Goal: Information Seeking & Learning: Check status

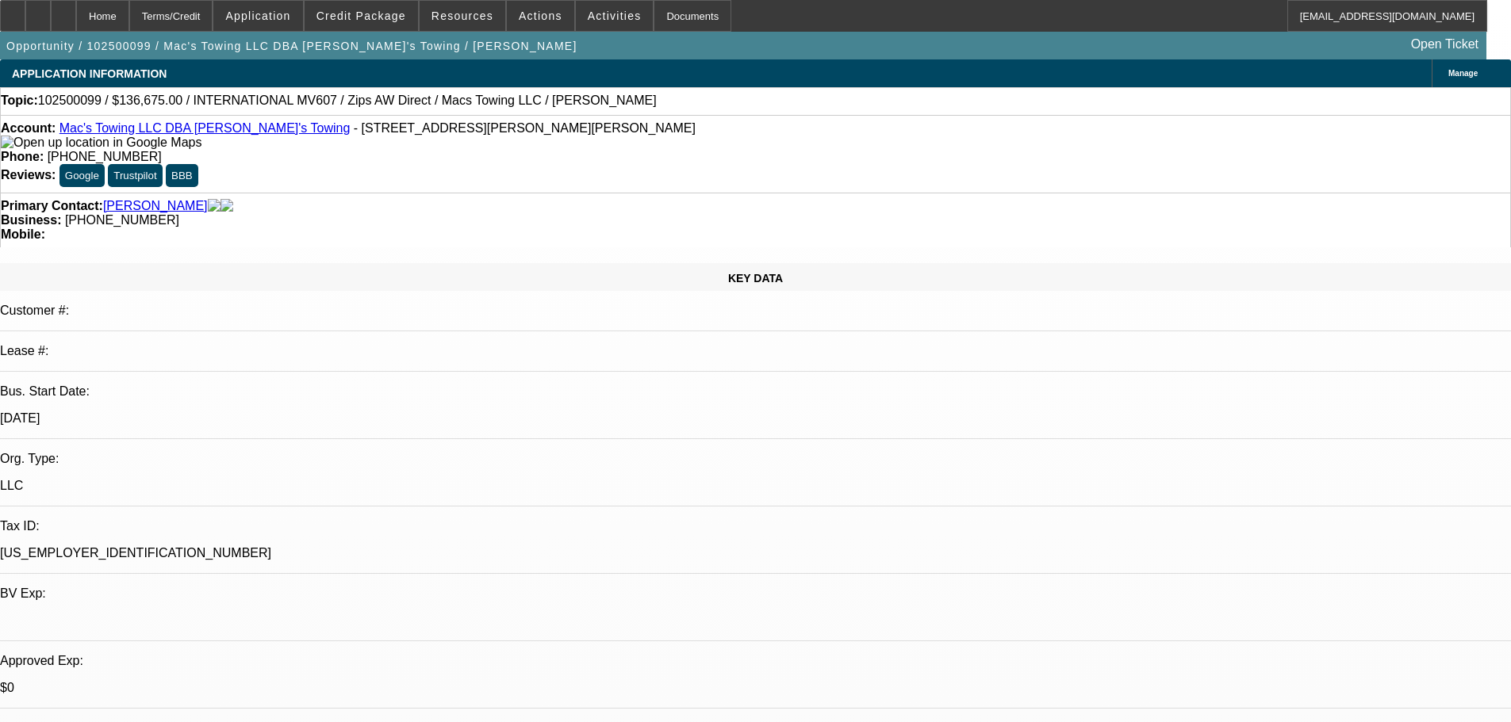
select select "0"
select select "2"
select select "0"
select select "6"
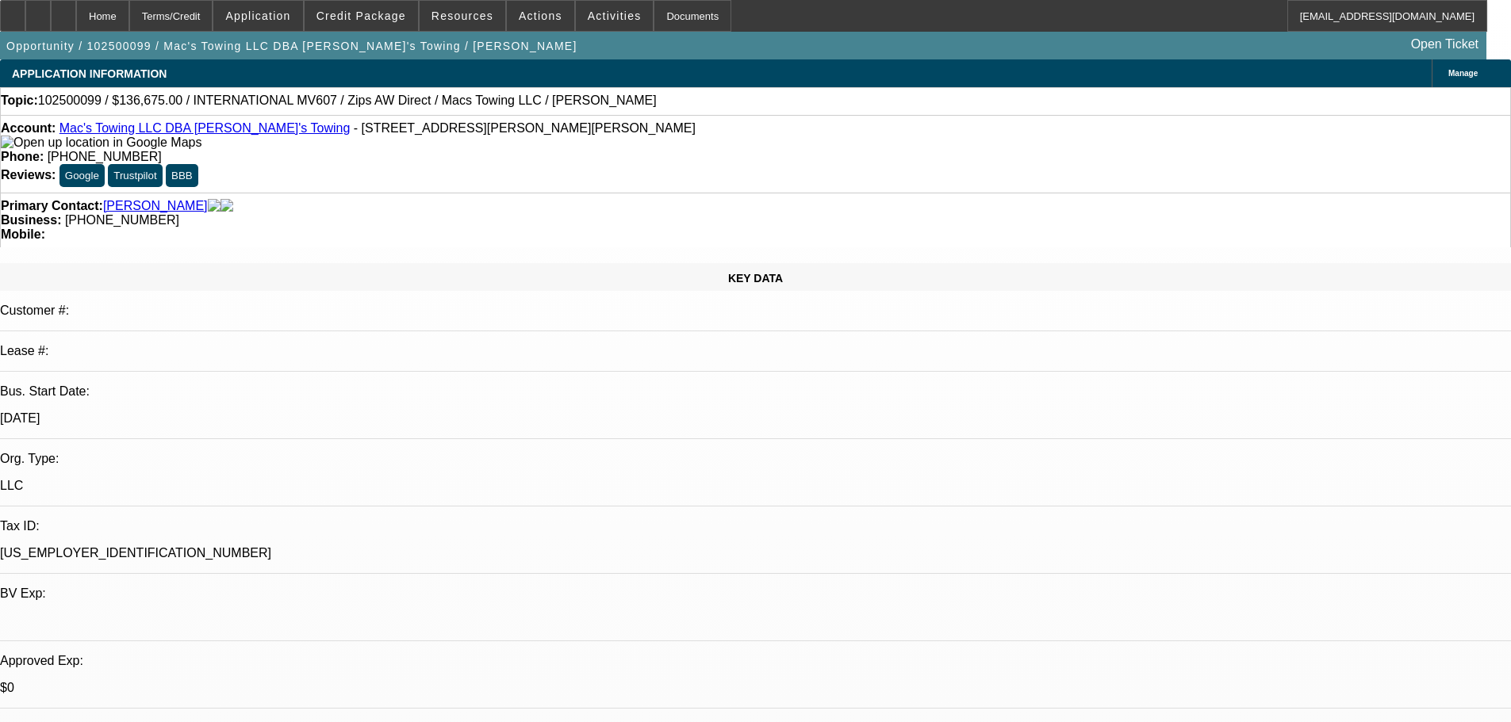
select select "0"
select select "2"
select select "0"
select select "6"
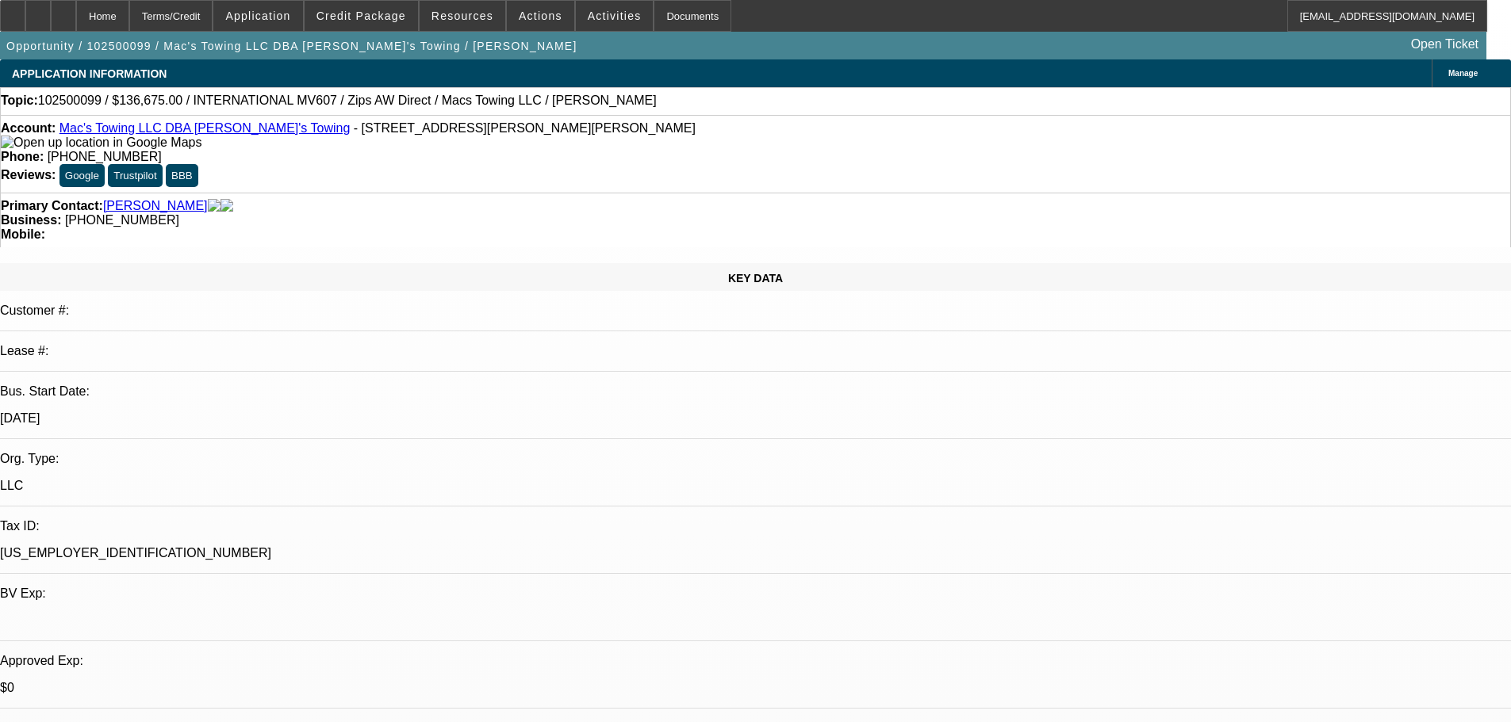
select select "0"
select select "2"
select select "0"
select select "6"
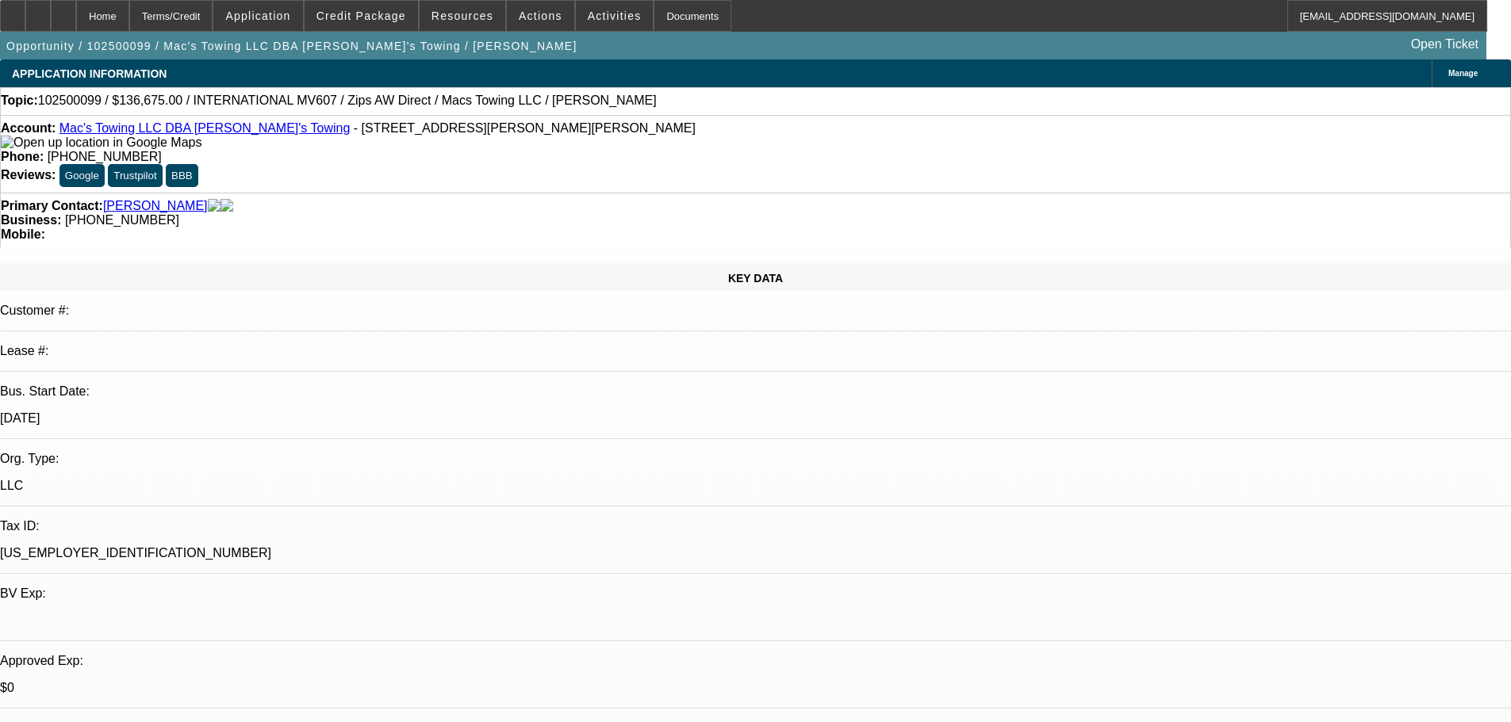
select select "0"
select select "2"
select select "0"
select select "6"
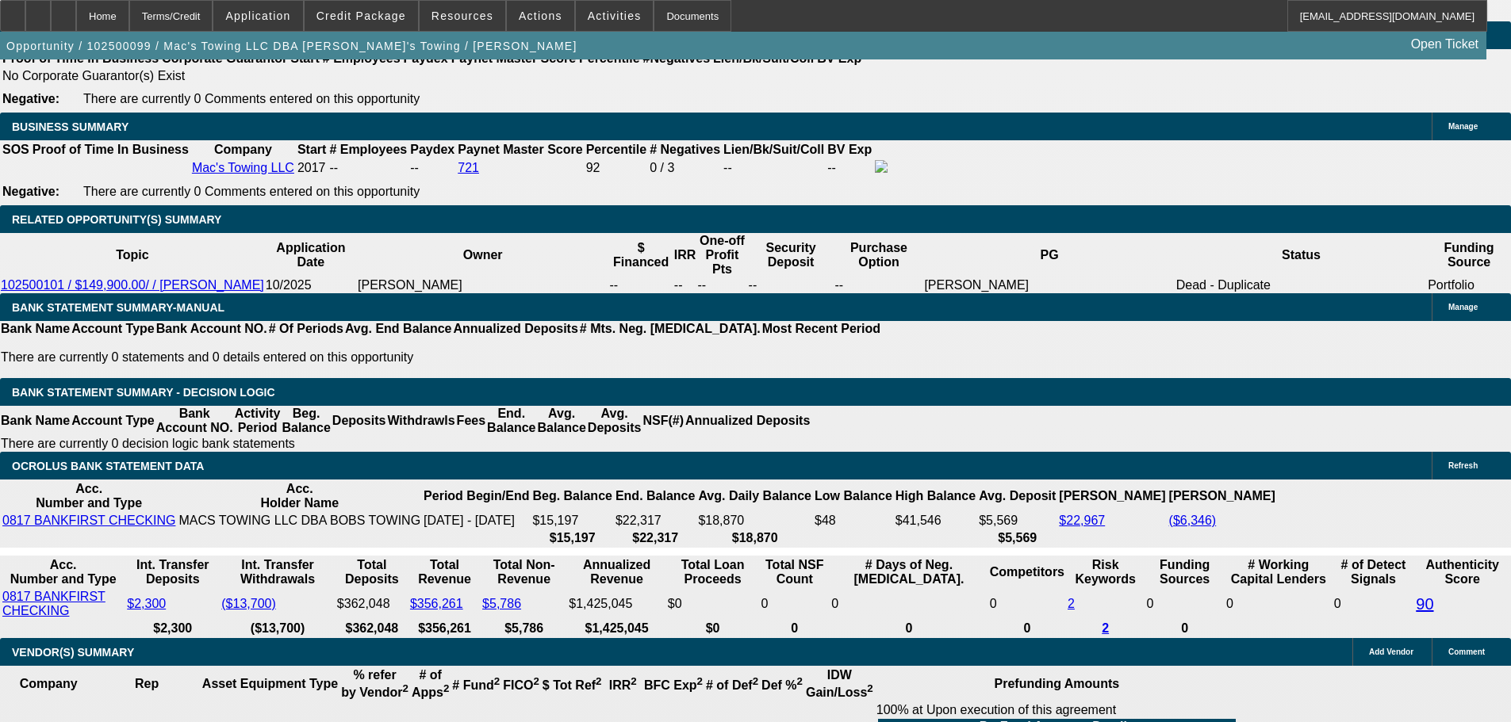
scroll to position [2509, 0]
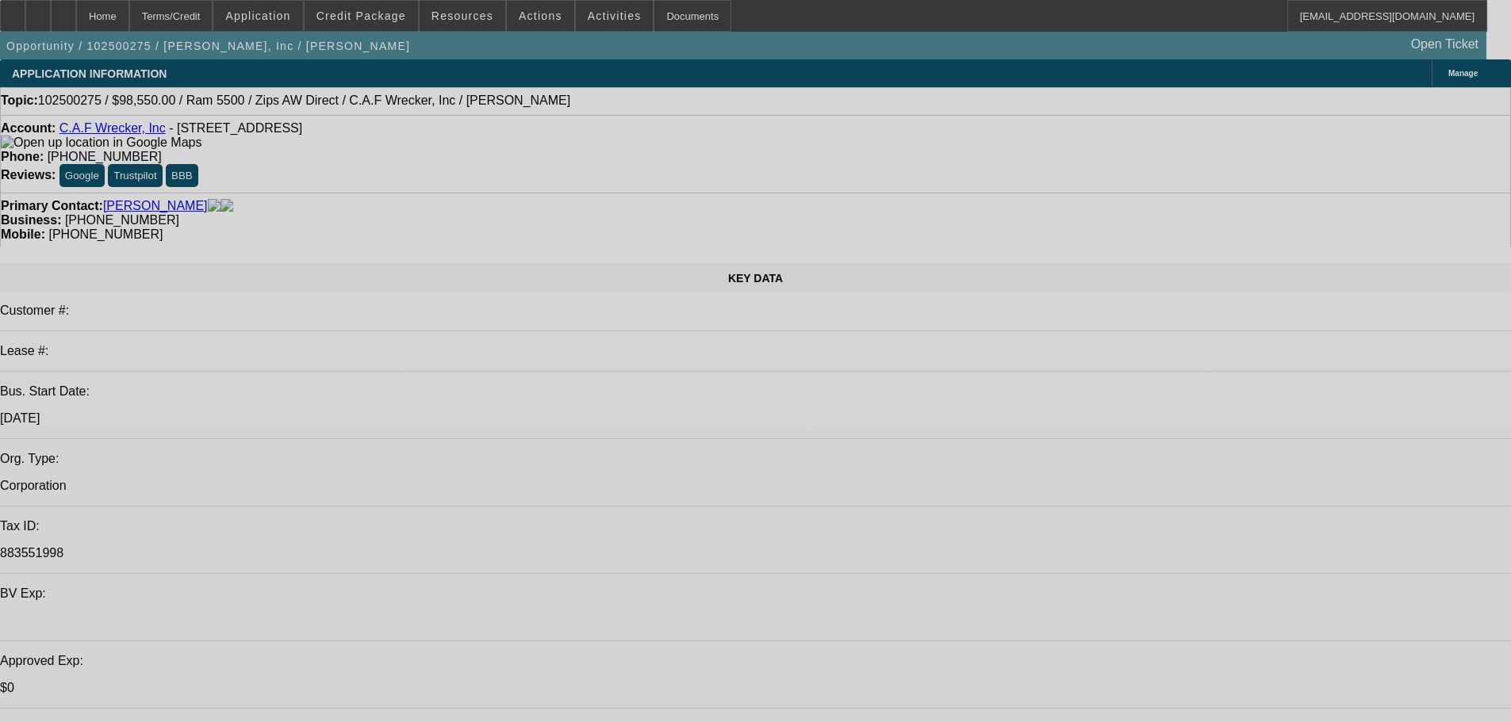
select select "0.1"
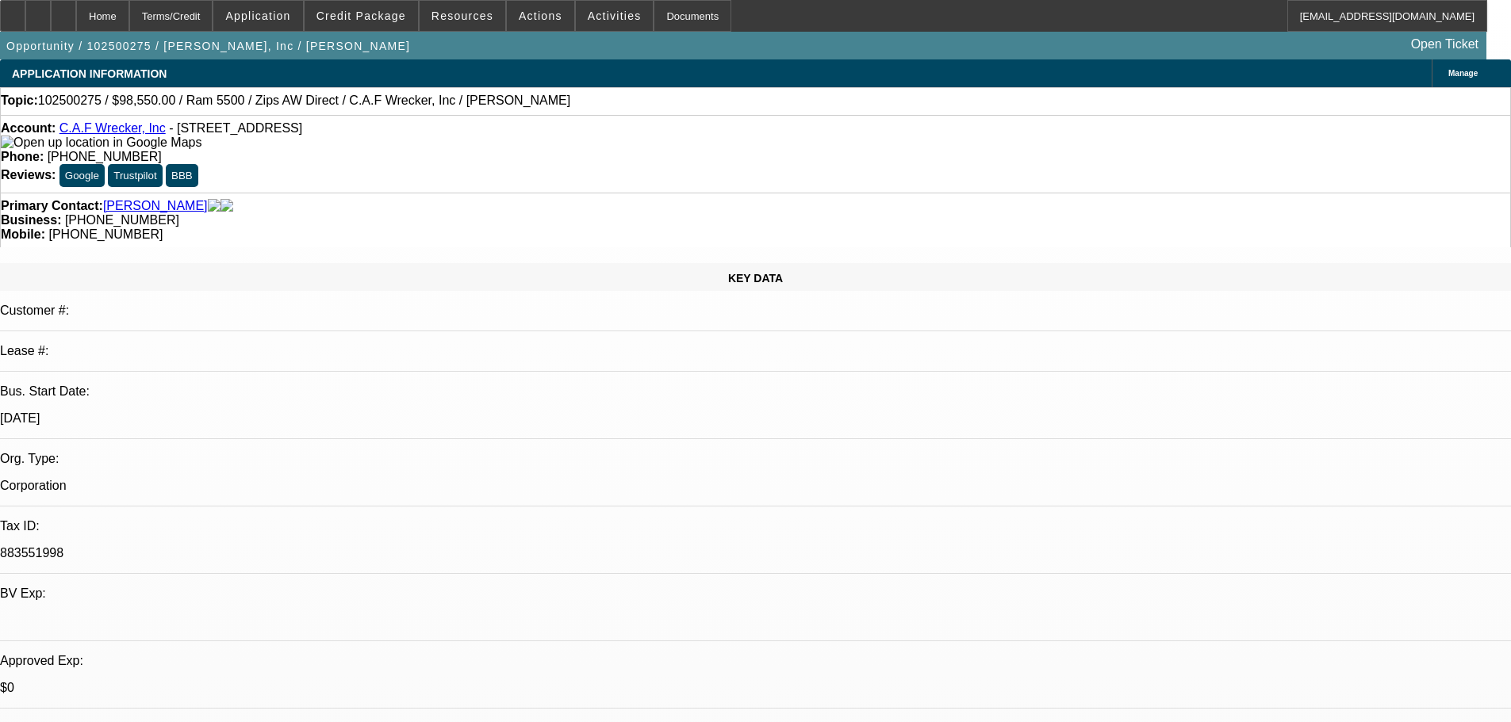
select select "2"
select select "0"
select select "6"
select select "0.1"
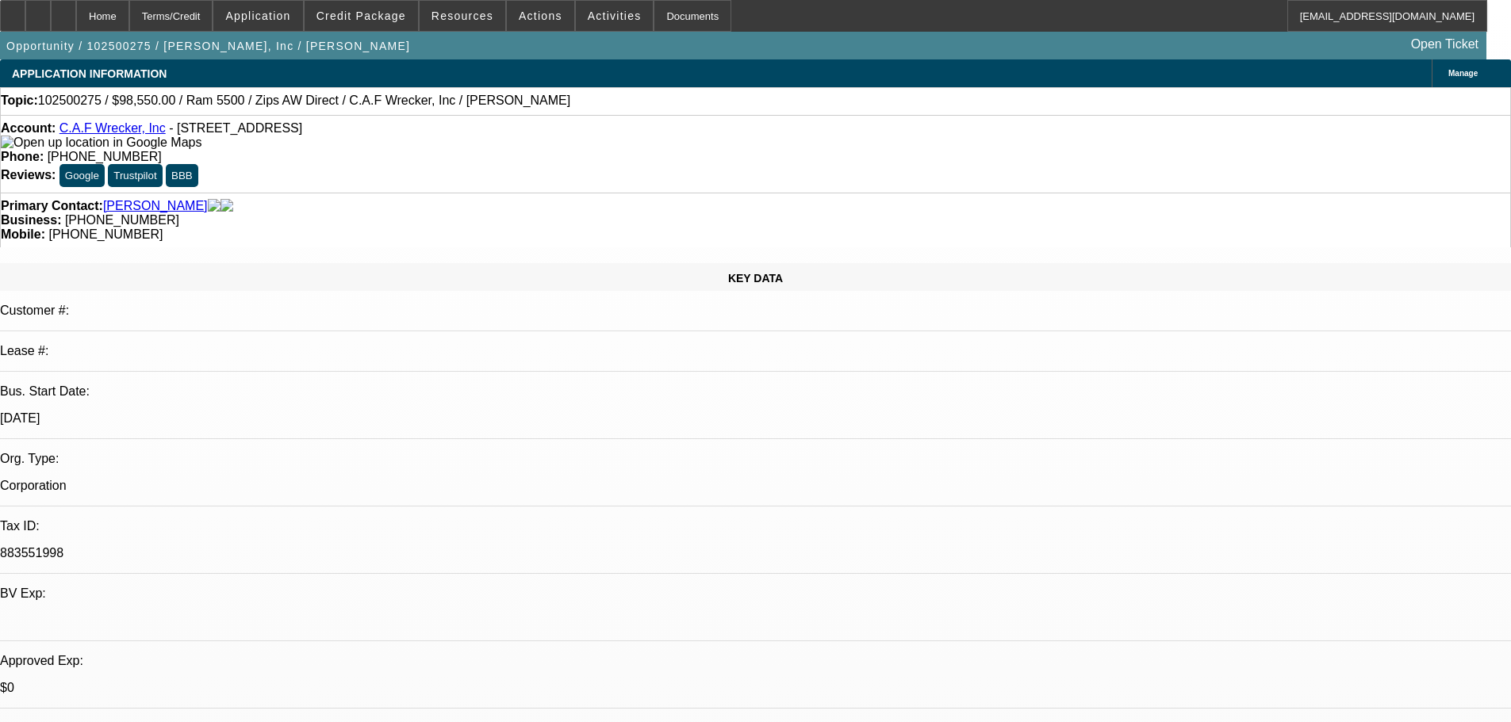
select select "2"
select select "0"
select select "6"
select select "0"
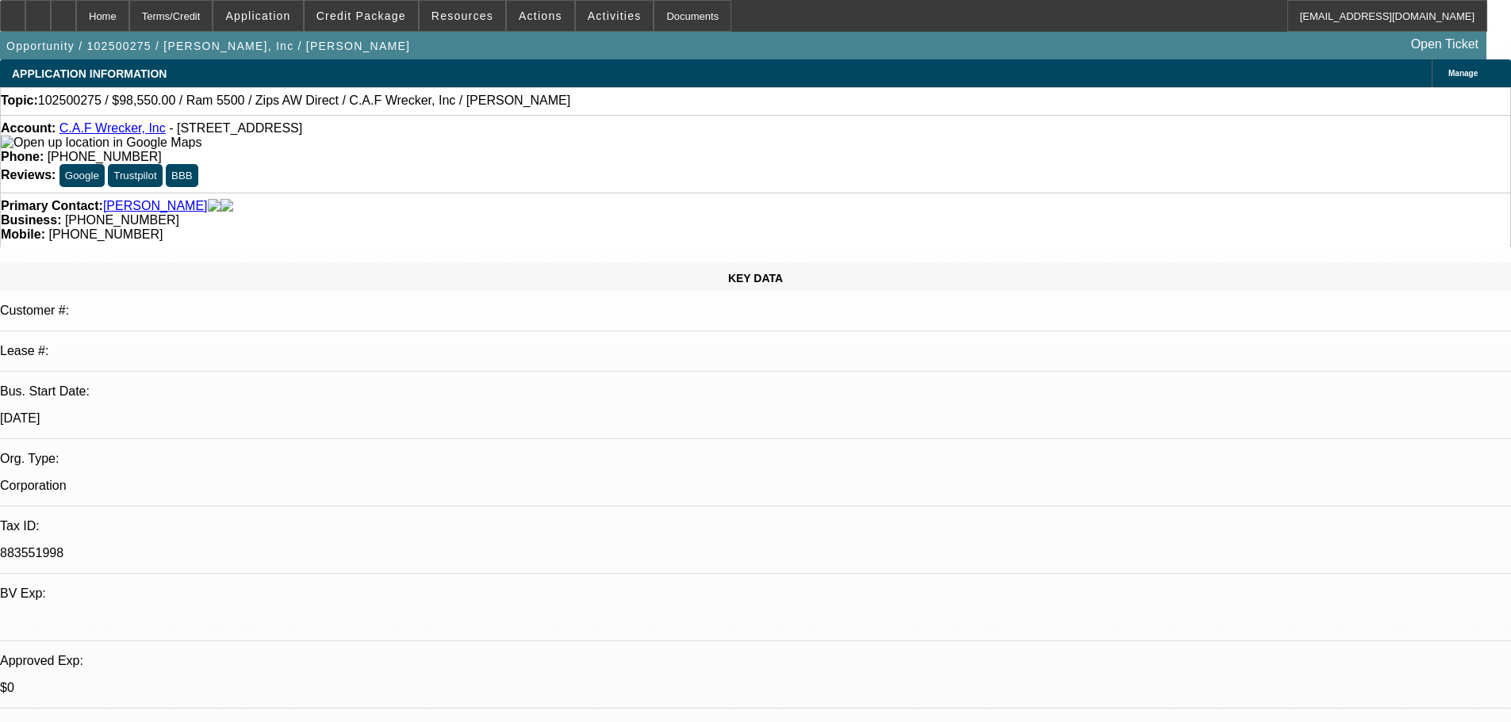
select select "0"
select select "6"
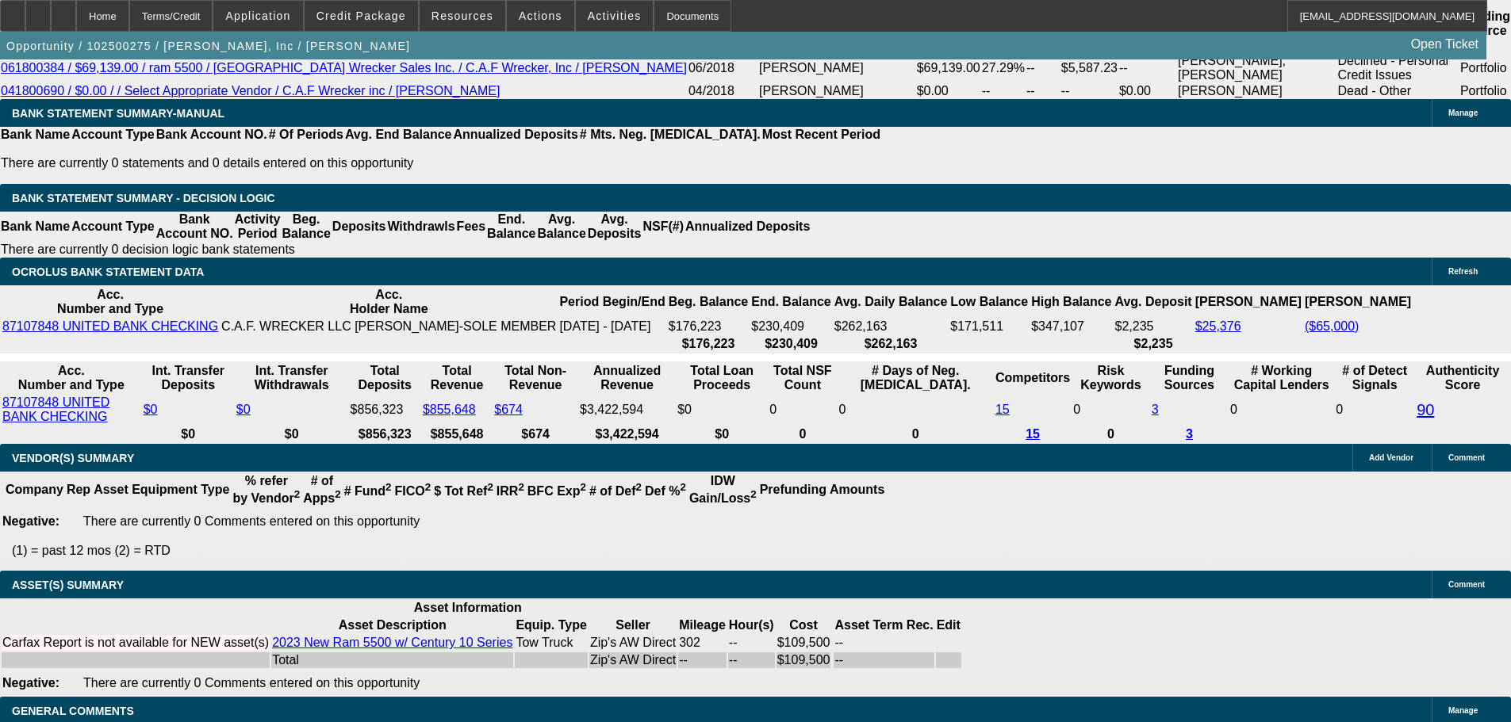
scroll to position [2406, 0]
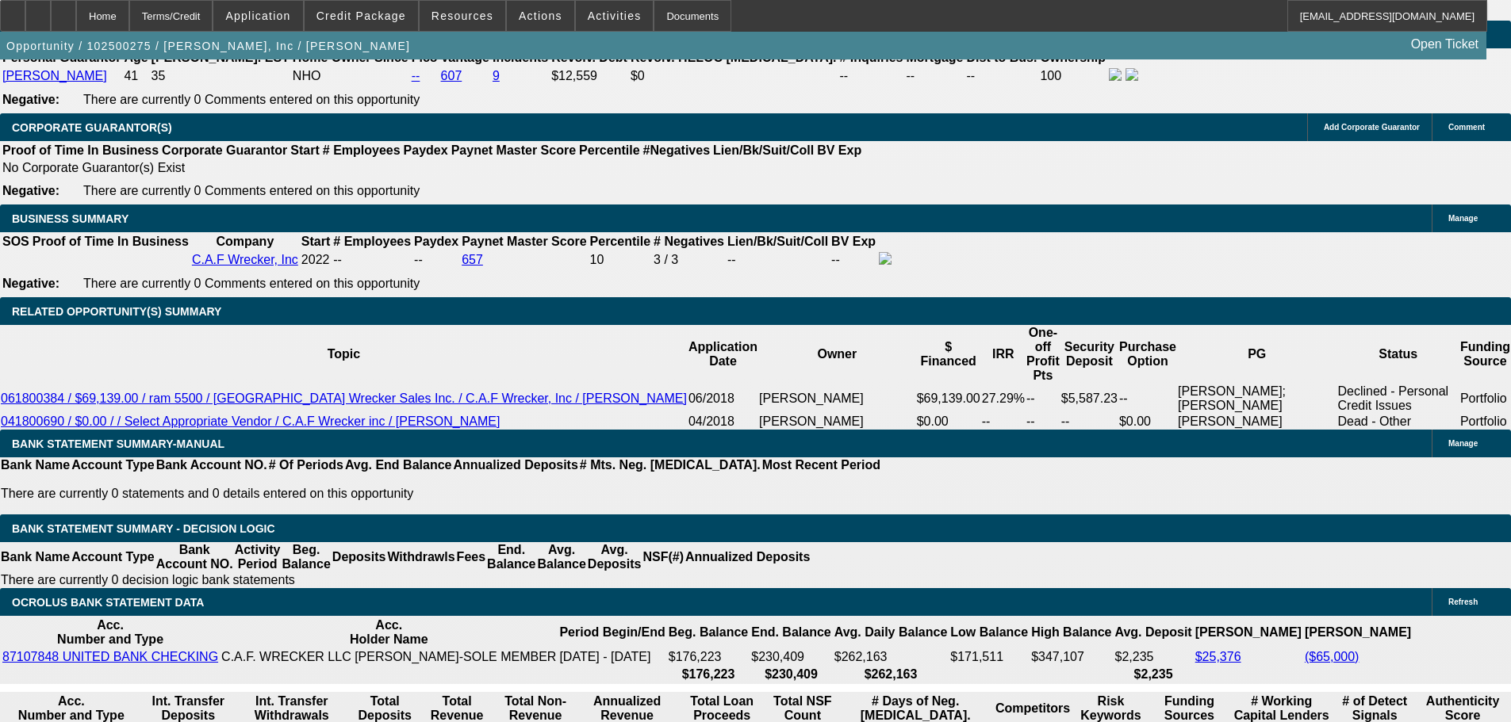
scroll to position [2326, 0]
